Goal: Transaction & Acquisition: Book appointment/travel/reservation

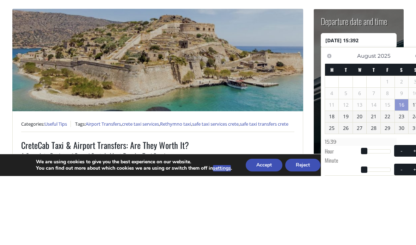
click at [287, 78] on img at bounding box center [157, 129] width 290 height 102
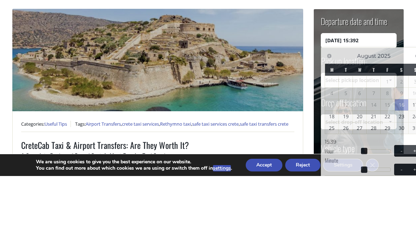
scroll to position [69, 0]
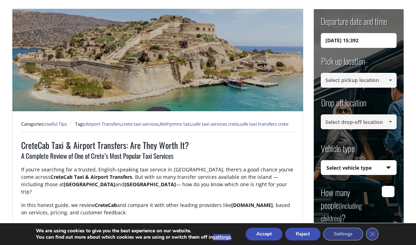
click at [379, 43] on input "[DATE] 15:392" at bounding box center [358, 40] width 76 height 15
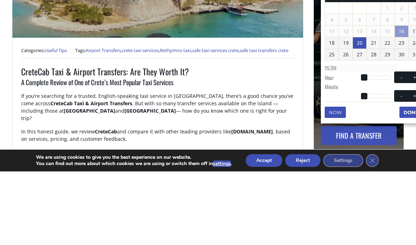
click at [361, 111] on link "20" at bounding box center [360, 116] width 14 height 11
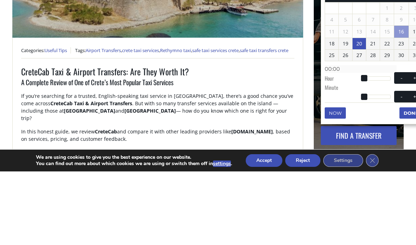
click at [287, 139] on h1 "CreteCab Taxi & Airport Transfers: Are They Worth It?" at bounding box center [157, 145] width 273 height 12
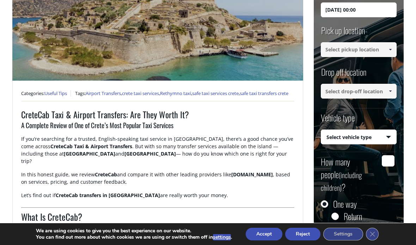
scroll to position [98, 0]
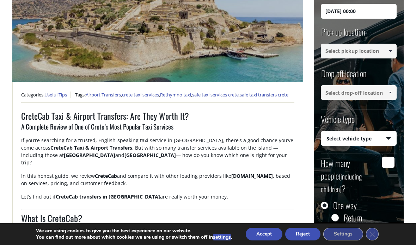
click at [381, 8] on input "[DATE] 00:00" at bounding box center [358, 11] width 76 height 15
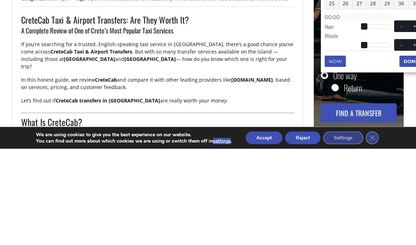
click at [373, 121] on div at bounding box center [376, 123] width 27 height 4
type input "[DATE] 08:00"
type input "08:00"
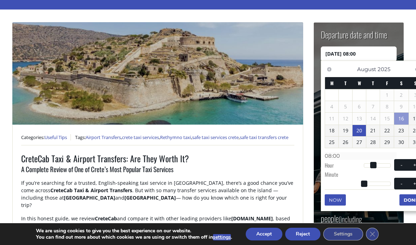
scroll to position [56, 11]
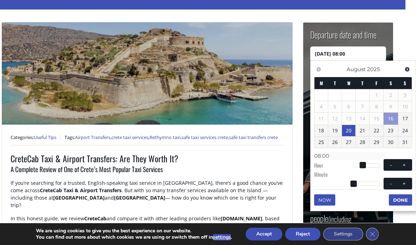
click at [409, 164] on button "+" at bounding box center [403, 165] width 13 height 7
type input "[DATE] 09:00"
type input "09:00"
click at [409, 163] on button "+" at bounding box center [403, 165] width 13 height 7
type input "[DATE] 10:00"
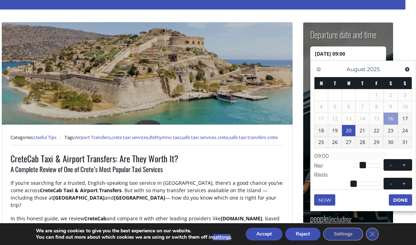
type input "10:00"
click at [406, 164] on span at bounding box center [404, 165] width 6 height 6
type input "[DATE] 11:00"
type input "11:00"
click at [405, 164] on span at bounding box center [404, 165] width 6 height 6
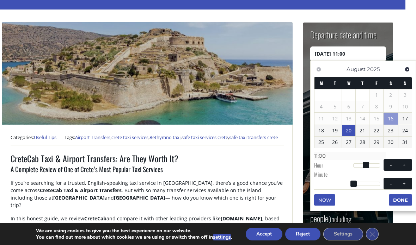
type input "[DATE] 12:00"
type input "12:00"
click at [405, 164] on span at bounding box center [404, 165] width 6 height 6
type input "[DATE] 13:00"
type input "13:00"
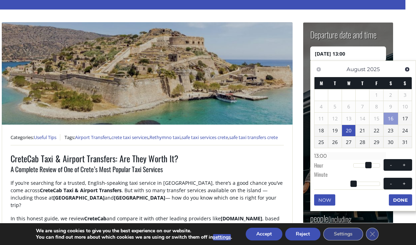
click at [405, 164] on span at bounding box center [404, 165] width 6 height 6
type input "[DATE] 14:00"
type input "14:00"
click at [405, 164] on span at bounding box center [404, 165] width 6 height 6
type input "[DATE] 15:00"
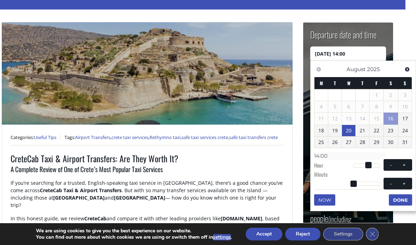
type input "15:00"
click at [405, 164] on span at bounding box center [404, 165] width 6 height 6
type input "[DATE] 16:00"
type input "16:00"
click at [406, 163] on span at bounding box center [404, 165] width 6 height 6
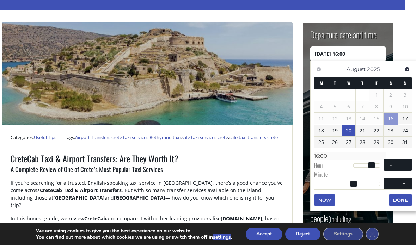
type input "[DATE] 17:00"
type input "17:00"
click at [406, 163] on span at bounding box center [404, 165] width 6 height 6
type input "[DATE] 18:00"
type input "18:00"
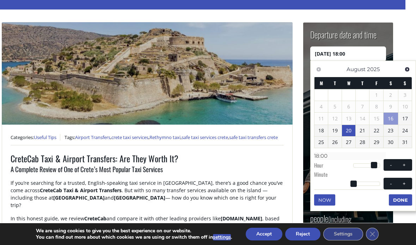
click at [407, 163] on button "+" at bounding box center [403, 165] width 13 height 7
type input "[DATE] 19:00"
type input "19:00"
click at [407, 162] on button "+" at bounding box center [403, 165] width 13 height 7
type input "[DATE] 20:00"
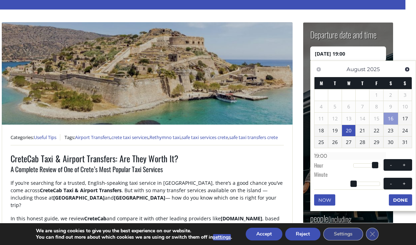
type input "20:00"
click at [407, 162] on button "+" at bounding box center [403, 165] width 13 height 7
type input "[DATE] 21:00"
type input "21:00"
click at [407, 162] on button "+" at bounding box center [403, 165] width 13 height 7
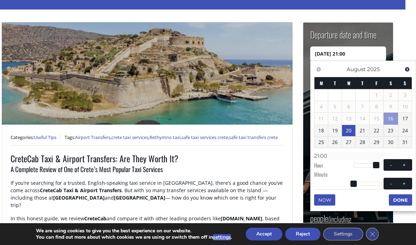
type input "[DATE] 22:00"
type input "22:00"
click at [389, 163] on span at bounding box center [391, 165] width 6 height 6
type input "[DATE] 21:00"
type input "21:00"
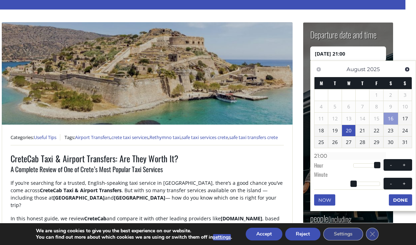
click at [400, 198] on button "Done" at bounding box center [399, 199] width 23 height 11
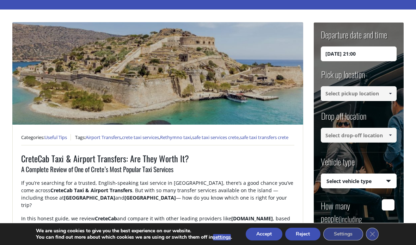
scroll to position [56, 0]
click at [379, 94] on input at bounding box center [358, 93] width 76 height 15
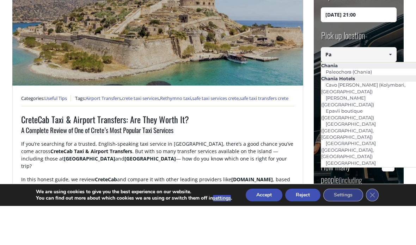
type input "P"
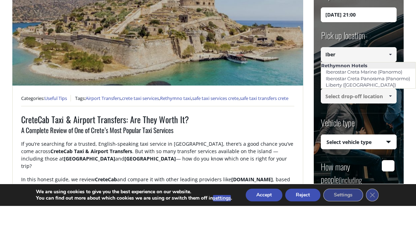
click at [396, 106] on link "Iberostar Creta Marine (Panormo)" at bounding box center [364, 111] width 86 height 10
type input "Iberostar Creta Marine (Panormo)"
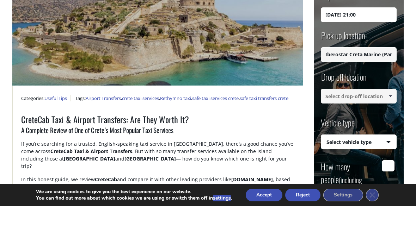
click at [360, 128] on input at bounding box center [358, 135] width 76 height 15
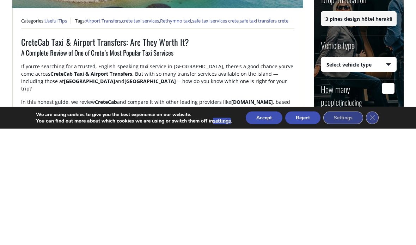
type input "3 pines design hôtel heraklion"
click at [387, 174] on select "Select vehicle type Taxi (4 passengers) Mercedes E Class Mini Van (7 passengers…" at bounding box center [358, 181] width 75 height 15
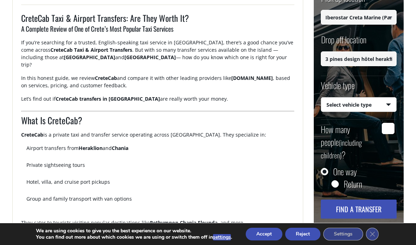
select select "541"
click at [389, 130] on input "How many people (including children) ?" at bounding box center [387, 128] width 13 height 11
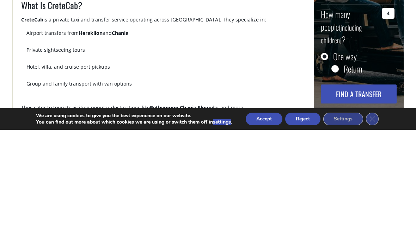
type input "4"
click at [372, 200] on button "Find a transfer" at bounding box center [358, 209] width 76 height 19
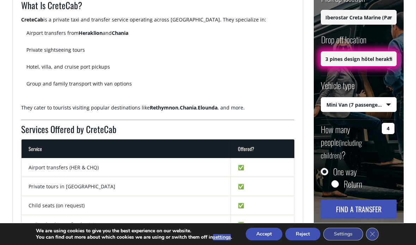
click at [369, 56] on input "3 pines design hôtel heraklion" at bounding box center [358, 58] width 76 height 15
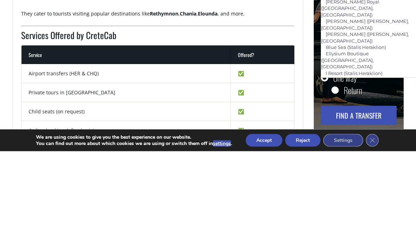
scroll to position [0, 0]
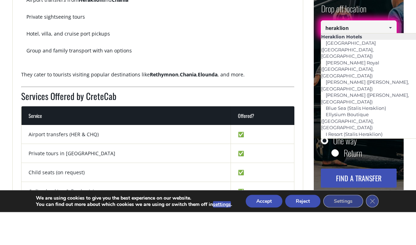
click at [372, 67] on li "Heraklion Hotels" at bounding box center [368, 70] width 95 height 6
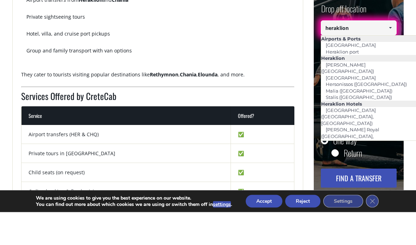
click at [361, 54] on input "heraklion" at bounding box center [358, 61] width 76 height 15
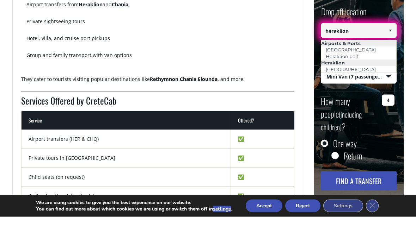
click at [354, 93] on link "[GEOGRAPHIC_DATA]" at bounding box center [350, 98] width 59 height 10
type input "[GEOGRAPHIC_DATA]"
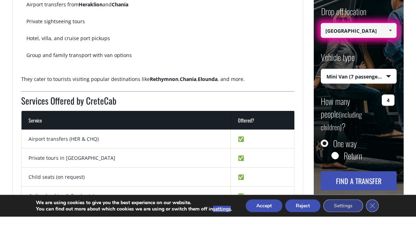
click at [392, 123] on input "4" at bounding box center [387, 128] width 13 height 11
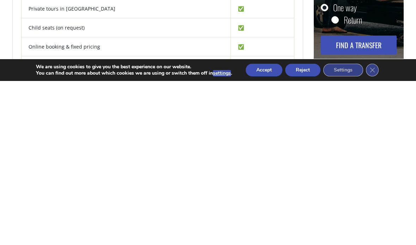
scroll to position [332, 0]
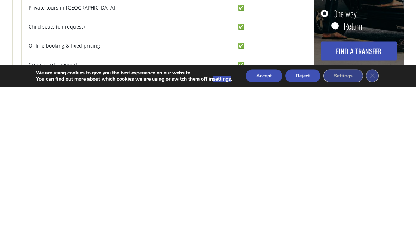
click at [369, 200] on button "Find a transfer" at bounding box center [358, 209] width 76 height 19
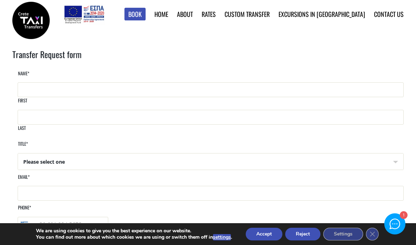
click at [0, 0] on link "Heraklion Destinations" at bounding box center [0, 0] width 0 height 0
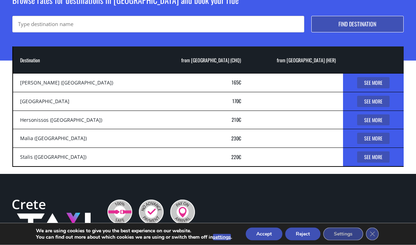
scroll to position [74, 0]
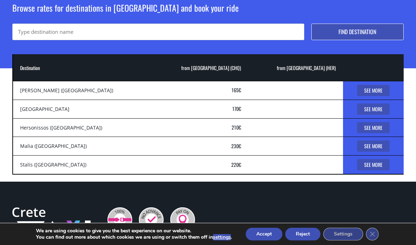
click at [307, 111] on td "from [GEOGRAPHIC_DATA] (HER)" at bounding box center [295, 109] width 95 height 19
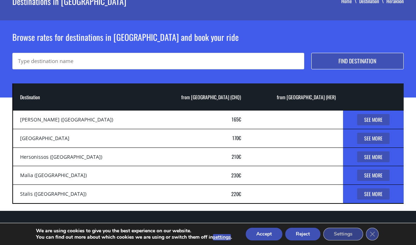
scroll to position [0, 0]
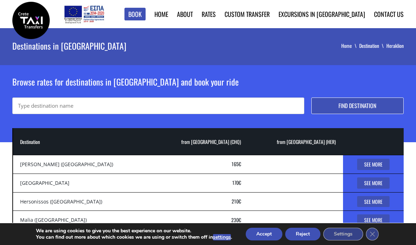
click at [366, 183] on link "See More" at bounding box center [373, 182] width 32 height 11
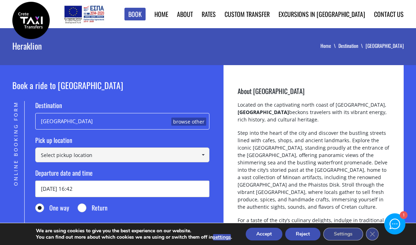
click at [201, 147] on label "Pick up location" at bounding box center [122, 142] width 174 height 12
click at [0, 0] on select "Select pickup location Chania airport Chania port (Souda) Heraklion airport Her…" at bounding box center [0, 0] width 0 height 0
click at [198, 155] on link at bounding box center [203, 155] width 12 height 15
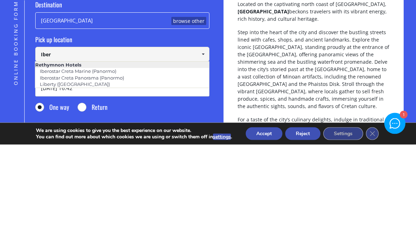
click at [112, 167] on link "Iberostar Creta Marine (Panormo)" at bounding box center [78, 172] width 86 height 10
type input "Iberostar Creta Marine (Panormo)"
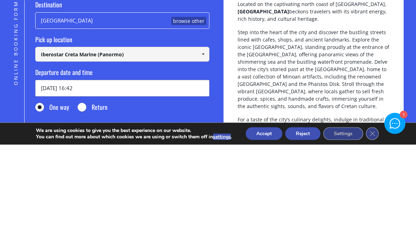
click at [174, 181] on input "16/08/2025 16:42" at bounding box center [122, 189] width 174 height 17
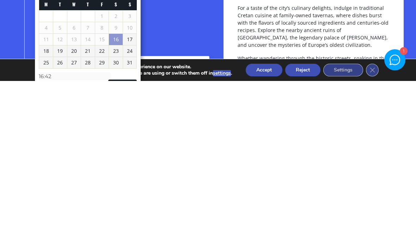
scroll to position [49, 0]
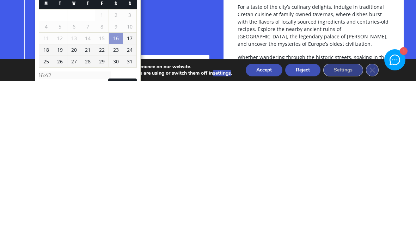
click at [74, 208] on link "20" at bounding box center [74, 213] width 14 height 11
click at [133, 245] on button "+" at bounding box center [129, 249] width 13 height 7
type input "20/08/2025 17:42"
type input "17:42"
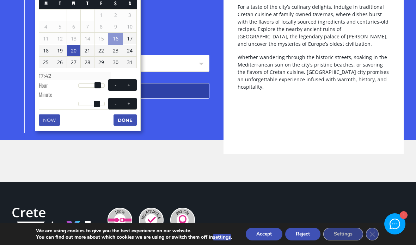
click at [133, 83] on button "+" at bounding box center [129, 85] width 13 height 7
type input "20/08/2025 18:42"
type input "18:42"
click at [133, 82] on button "+" at bounding box center [129, 85] width 13 height 7
type input "20/08/2025 19:42"
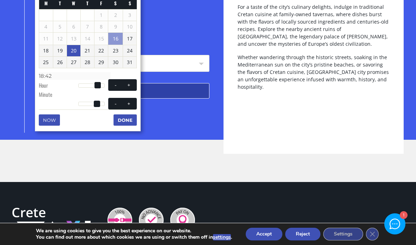
type input "19:42"
click at [134, 82] on button "+" at bounding box center [129, 85] width 13 height 7
type input "20/08/2025 20:42"
type input "20:42"
click at [133, 79] on span "- +" at bounding box center [122, 85] width 29 height 12
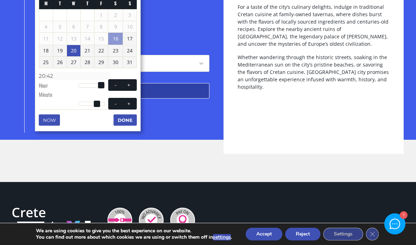
click at [133, 83] on button "+" at bounding box center [129, 85] width 13 height 7
type input "20/08/2025 21:42"
type input "21:42"
click at [117, 83] on span at bounding box center [116, 85] width 6 height 6
type input "20/08/2025 20:42"
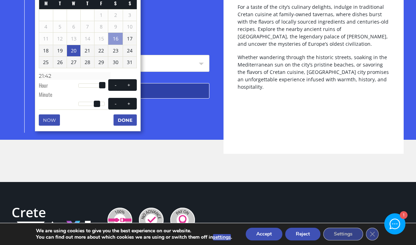
type input "20:42"
click at [134, 100] on button "+" at bounding box center [129, 103] width 13 height 7
type input "20/08/2025 20:43"
type input "20:43"
click at [131, 100] on button "+" at bounding box center [129, 103] width 13 height 7
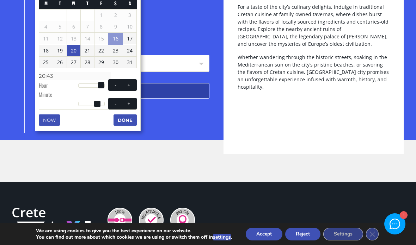
type input "20/08/2025 20:44"
type input "20:44"
click at [134, 100] on button "+" at bounding box center [129, 103] width 13 height 7
type input "20/08/2025 20:45"
type input "20:45"
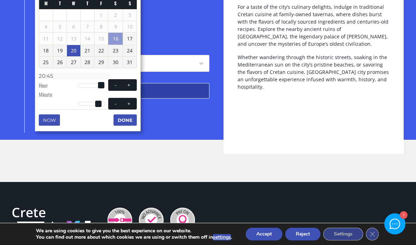
click at [127, 119] on button "Done" at bounding box center [124, 119] width 23 height 11
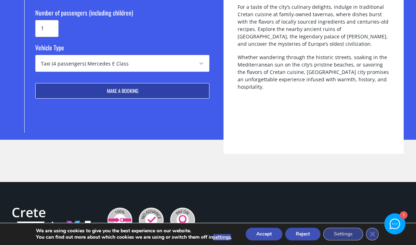
click at [201, 66] on select "Taxi (4 passengers) Mercedes E Class Mini Van (7 passengers) Mercedes Vito Mini…" at bounding box center [122, 63] width 173 height 17
select select "541"
click at [186, 88] on button "Make a booking" at bounding box center [122, 90] width 174 height 15
